Goal: Find specific page/section: Find specific page/section

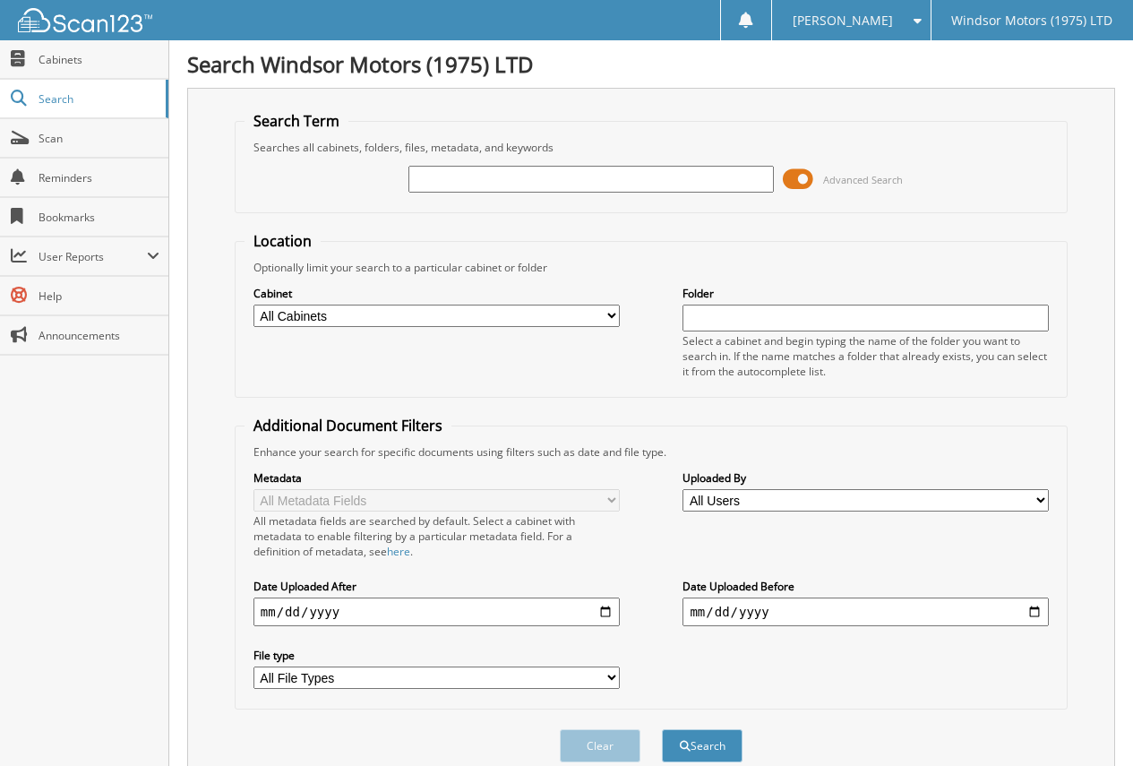
click at [608, 185] on input "text" at bounding box center [591, 179] width 366 height 27
type input "608128"
click at [662, 729] on button "Search" at bounding box center [702, 745] width 81 height 33
click at [61, 62] on span "Cabinets" at bounding box center [99, 59] width 121 height 15
click at [793, 182] on span at bounding box center [798, 179] width 30 height 27
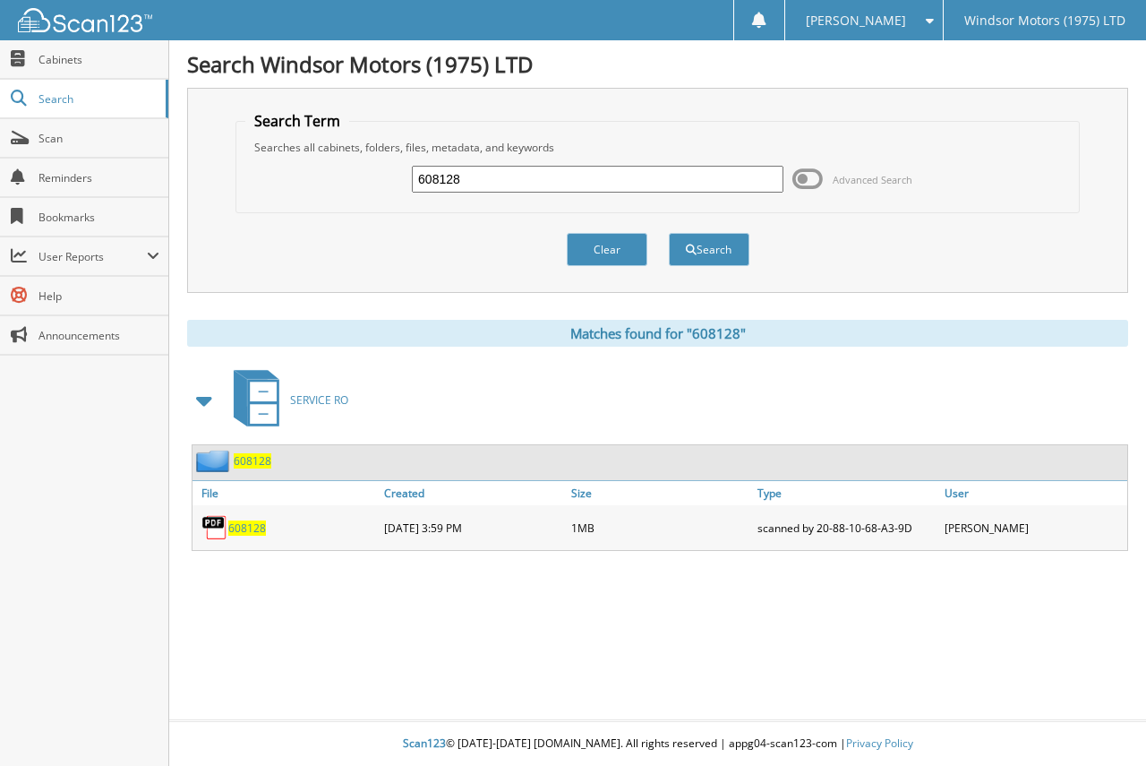
click at [236, 524] on span "608128" at bounding box center [247, 527] width 38 height 15
